Goal: Transaction & Acquisition: Purchase product/service

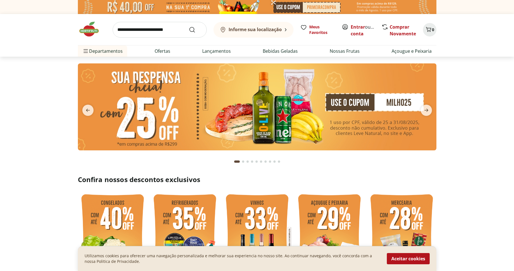
click at [176, 7] on img at bounding box center [257, 7] width 359 height 14
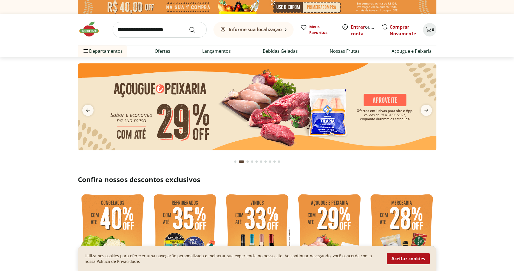
click at [365, 9] on img at bounding box center [257, 7] width 359 height 14
click at [275, 5] on img at bounding box center [257, 7] width 359 height 14
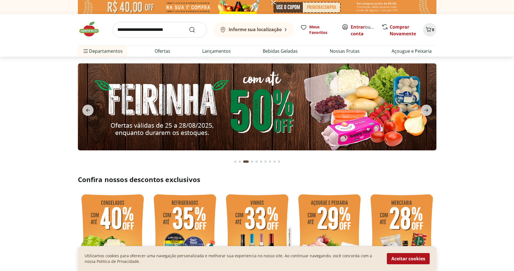
click at [167, 5] on img at bounding box center [257, 7] width 359 height 14
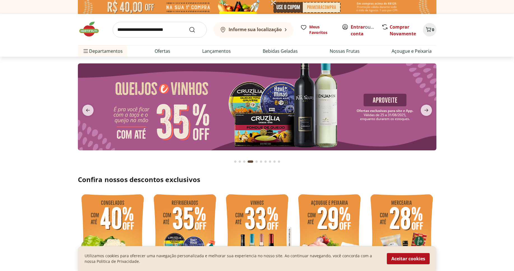
click at [243, 29] on b "Informe sua localização" at bounding box center [255, 29] width 53 height 6
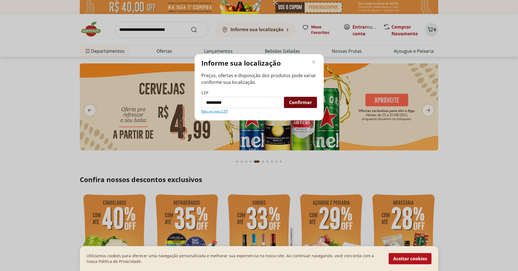
type input "*********"
click at [295, 104] on span "Confirmar" at bounding box center [300, 102] width 23 height 4
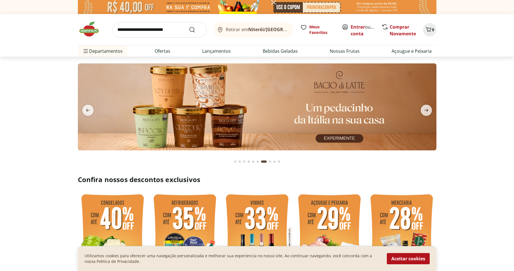
click at [289, 29] on icon at bounding box center [290, 27] width 2 height 3
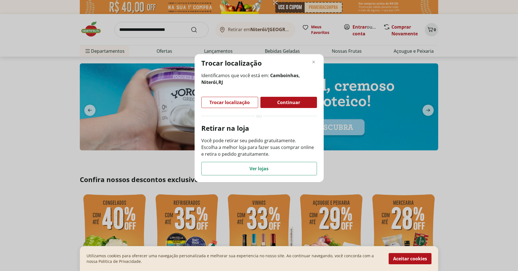
click at [278, 100] on span "Continuar" at bounding box center [288, 102] width 23 height 4
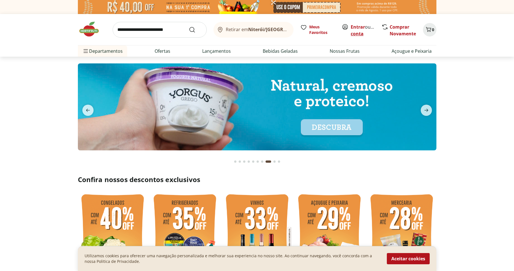
click at [362, 33] on link "Criar conta" at bounding box center [366, 30] width 31 height 13
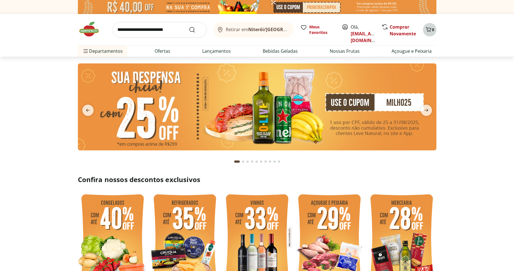
click at [431, 30] on icon "Carrinho" at bounding box center [428, 29] width 7 height 7
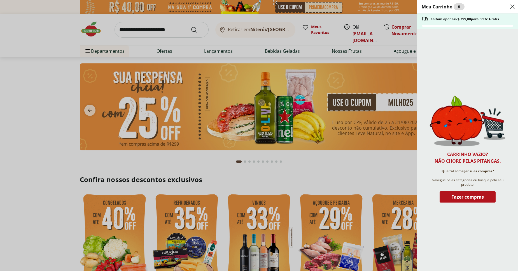
click at [460, 191] on div "Carrinho vazio? Não chore pelas pitangas. Que tal começar suas compras? Navegue…" at bounding box center [468, 149] width 76 height 109
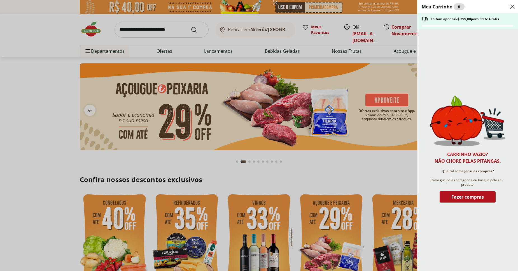
click at [37, 88] on div "Meu Carrinho 0 Faltam apenas R$ 399,00 para Frete Grátis Carrinho vazio? Não ch…" at bounding box center [259, 135] width 518 height 271
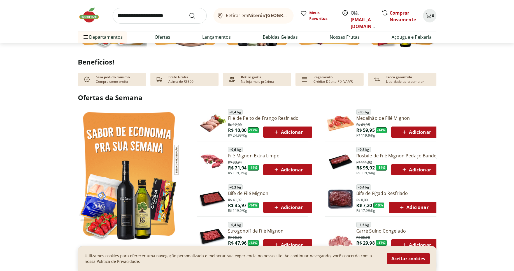
scroll to position [110, 0]
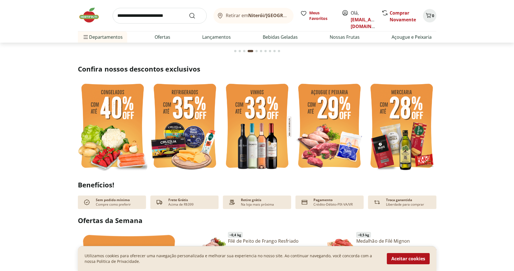
click at [128, 97] on img at bounding box center [112, 126] width 69 height 93
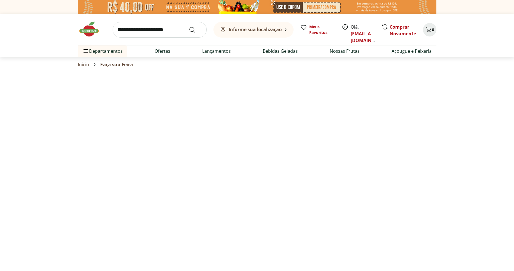
select select "**********"
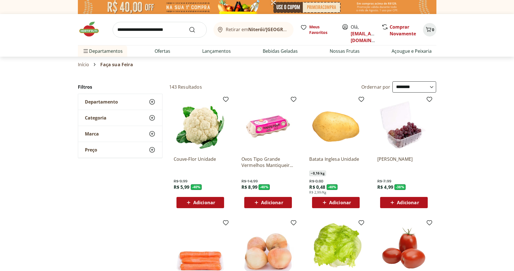
click at [151, 101] on icon at bounding box center [152, 101] width 7 height 7
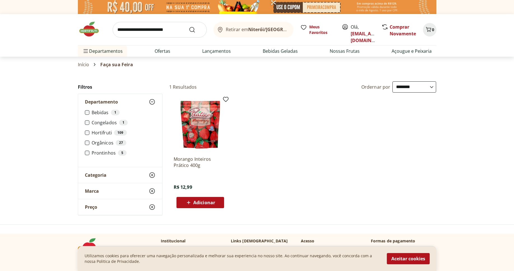
click at [192, 203] on icon at bounding box center [188, 202] width 7 height 7
click at [218, 201] on icon at bounding box center [215, 202] width 7 height 7
type input "*"
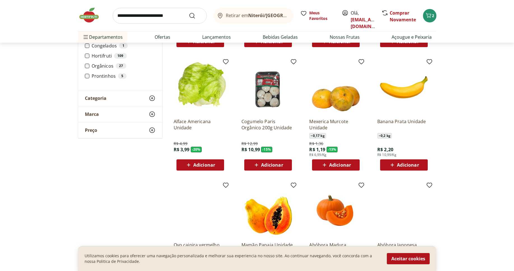
scroll to position [155, 0]
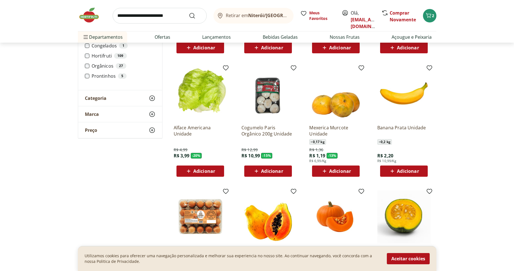
click at [257, 170] on icon at bounding box center [256, 171] width 7 height 7
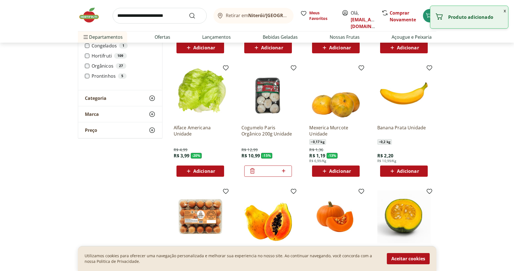
scroll to position [185, 0]
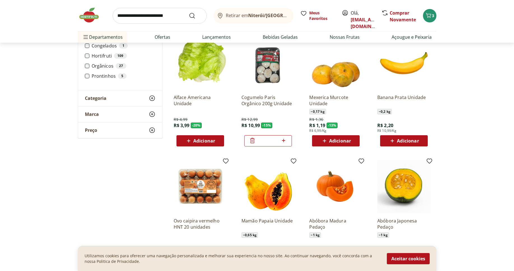
click at [283, 141] on icon at bounding box center [283, 140] width 3 height 3
type input "*"
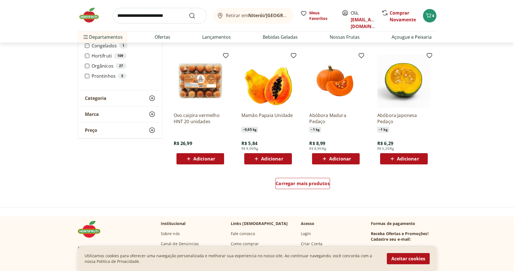
scroll to position [294, 0]
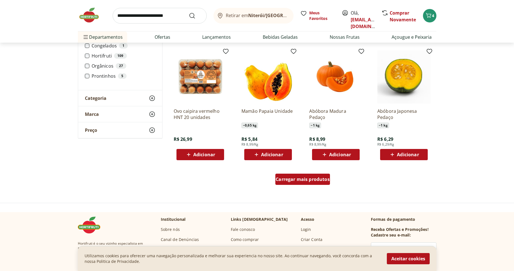
click at [309, 182] on div "Carregar mais produtos" at bounding box center [302, 178] width 55 height 11
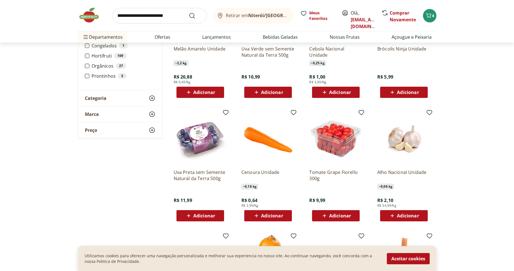
scroll to position [609, 0]
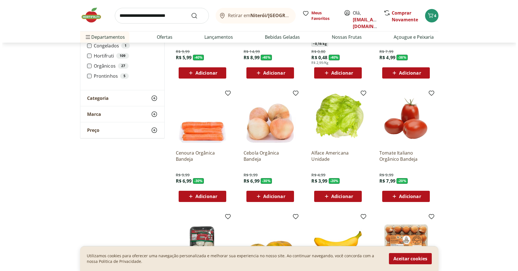
scroll to position [192, 0]
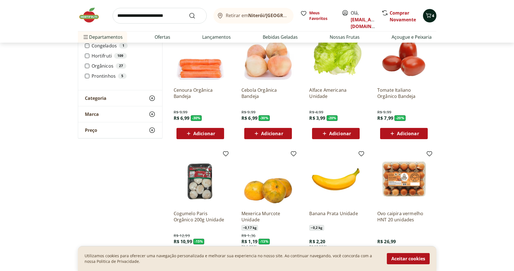
click at [425, 17] on icon "Carrinho" at bounding box center [428, 15] width 7 height 7
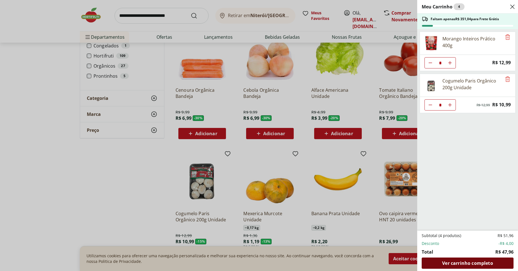
click at [471, 264] on span "Ver carrinho completo" at bounding box center [467, 263] width 51 height 4
